Goal: Find contact information: Find contact information

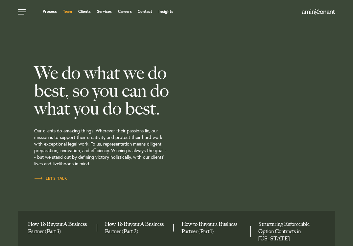
click at [68, 12] on link "Team" at bounding box center [67, 12] width 9 height 4
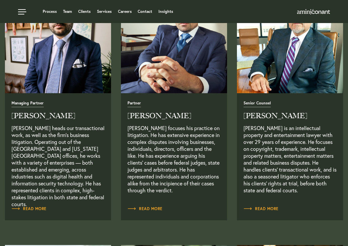
scroll to position [260, 0]
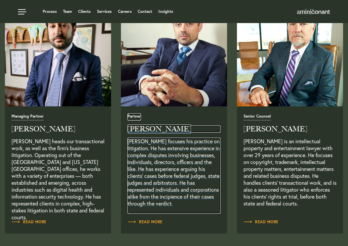
click at [150, 130] on h2 "[PERSON_NAME]" at bounding box center [174, 128] width 93 height 7
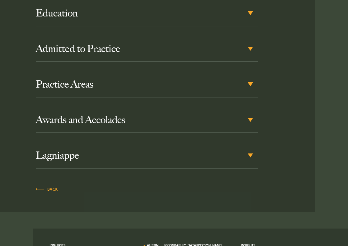
scroll to position [316, 0]
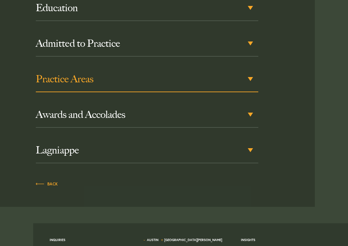
click at [214, 73] on h3 "Practice Areas" at bounding box center [147, 79] width 223 height 12
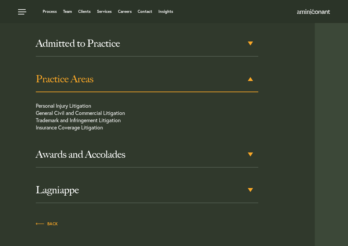
scroll to position [301, 0]
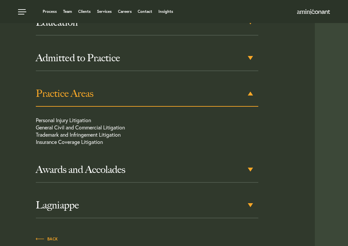
click at [250, 81] on div "Practice Areas" at bounding box center [147, 94] width 223 height 26
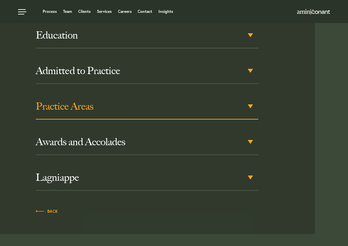
scroll to position [288, 0]
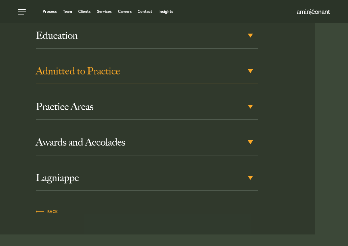
click at [250, 65] on h3 "Admitted to Practice" at bounding box center [147, 71] width 223 height 12
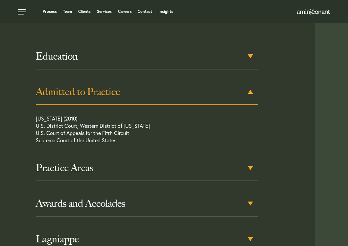
scroll to position [266, 0]
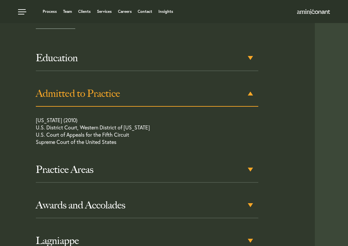
click at [251, 87] on h3 "Admitted to Practice" at bounding box center [147, 93] width 223 height 12
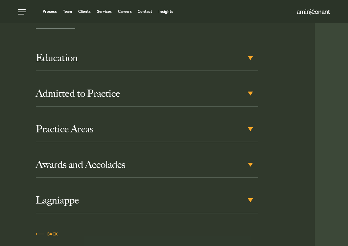
click at [319, 56] on div "Contact information: alex@aminiconant.com T +1 512 980 0027 F +1 512 900 7967 E…" at bounding box center [174, 120] width 338 height 271
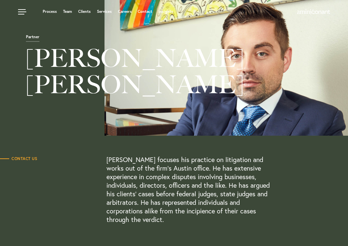
scroll to position [0, 0]
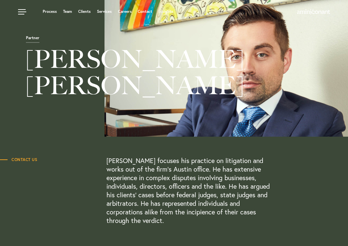
click at [29, 159] on span "Contact Us" at bounding box center [18, 159] width 37 height 4
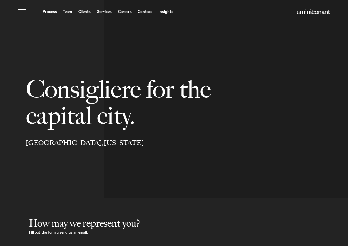
select select "Austin"
select select "Business and Civil Litigation"
select select "Austin"
select select "Business and Civil Litigation"
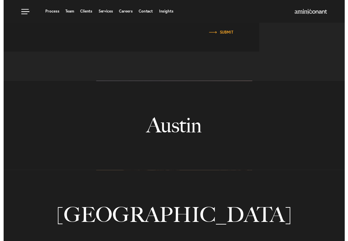
scroll to position [381, 0]
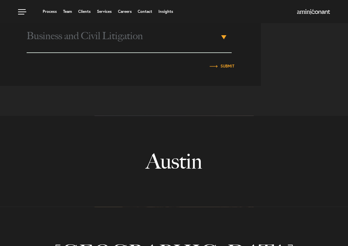
click at [185, 165] on link "Austin" at bounding box center [174, 161] width 348 height 90
click at [144, 12] on link "Contact" at bounding box center [145, 12] width 14 height 4
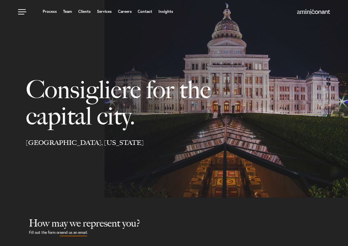
select select "Austin"
select select "Business and Civil Litigation"
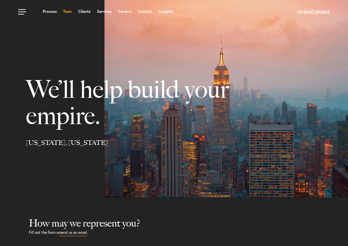
click at [70, 11] on link "Team" at bounding box center [67, 12] width 9 height 4
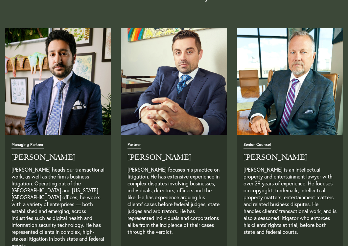
scroll to position [237, 0]
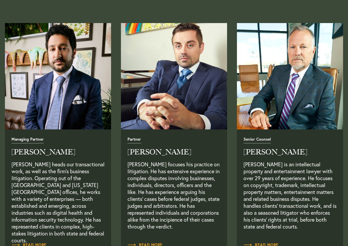
click at [172, 65] on img "Read Full Bio" at bounding box center [173, 75] width 111 height 111
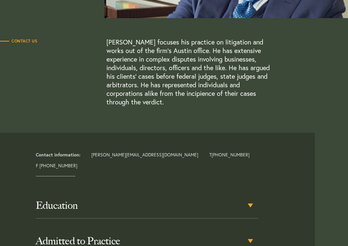
scroll to position [131, 0]
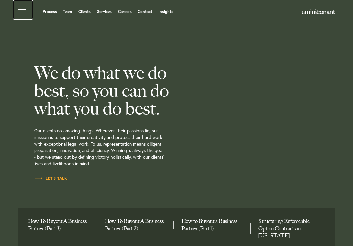
click at [23, 11] on link at bounding box center [23, 10] width 20 height 20
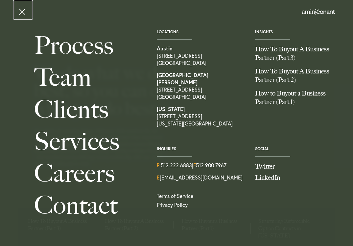
click at [23, 11] on link at bounding box center [23, 10] width 20 height 20
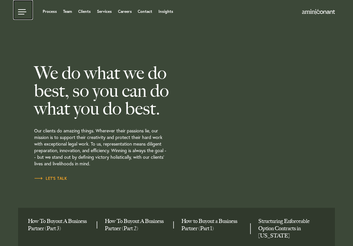
click at [23, 11] on link at bounding box center [23, 10] width 20 height 20
